Goal: Find contact information: Find contact information

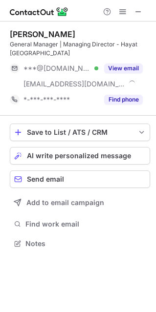
scroll to position [236, 155]
click at [136, 13] on span at bounding box center [138, 12] width 8 height 8
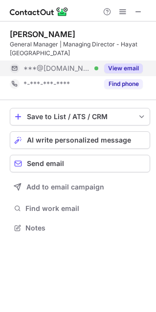
scroll to position [221, 155]
click at [121, 67] on button "View email" at bounding box center [123, 68] width 39 height 10
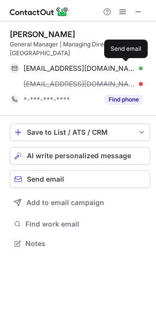
scroll to position [236, 155]
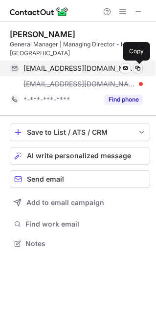
click at [136, 70] on span at bounding box center [138, 68] width 8 height 8
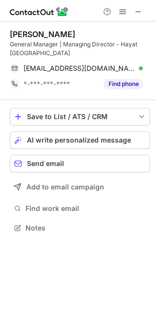
scroll to position [221, 155]
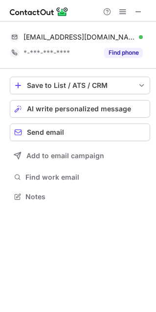
scroll to position [189, 155]
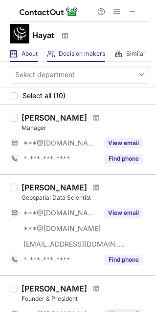
click at [26, 58] on div "About About Company" at bounding box center [24, 54] width 28 height 16
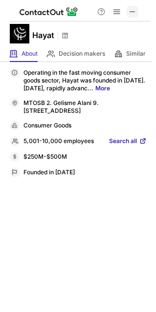
click at [130, 12] on span at bounding box center [132, 12] width 8 height 8
